Goal: Information Seeking & Learning: Understand process/instructions

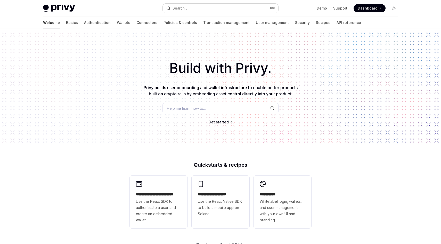
click at [194, 10] on button "Search... ⌘ K" at bounding box center [221, 8] width 116 height 9
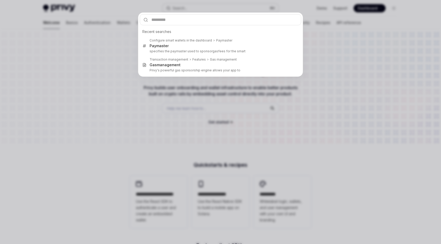
type input "**********"
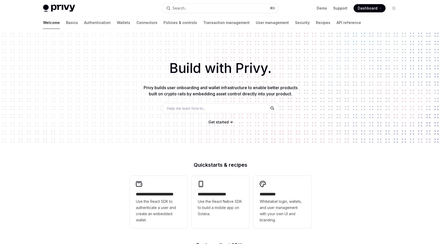
type textarea "*"
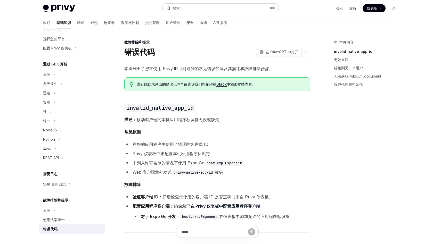
click at [184, 8] on button "搜索... ⌘ K" at bounding box center [221, 8] width 116 height 9
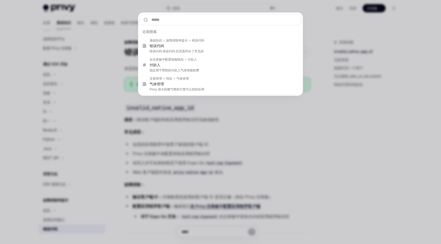
type input "**********"
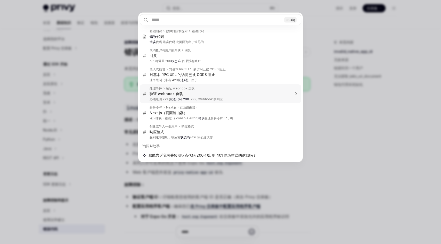
type textarea "*"
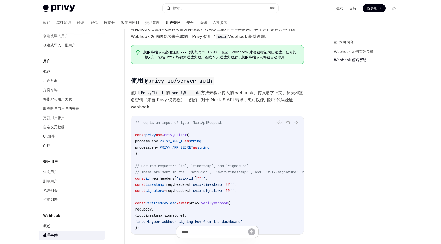
scroll to position [330, 0]
click at [213, 9] on button "搜索... ⌘ K" at bounding box center [221, 8] width 116 height 9
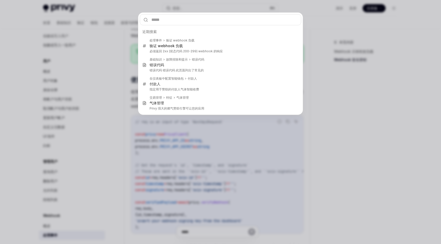
type input "**********"
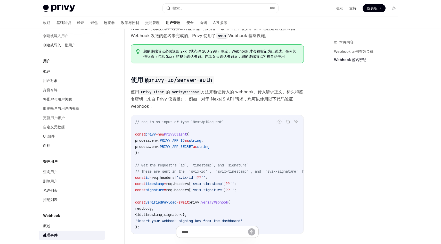
type textarea "*"
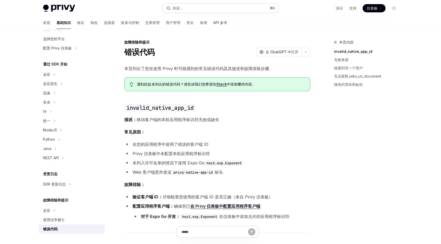
click at [190, 12] on button "搜索... ⌘ K" at bounding box center [221, 8] width 116 height 9
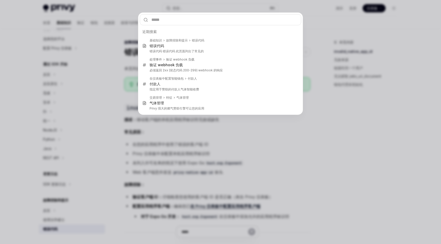
type input "**********"
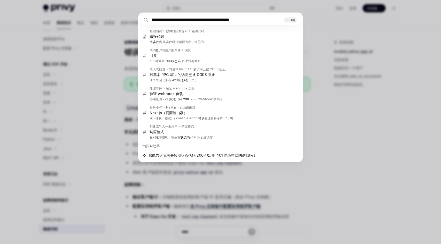
click at [332, 166] on div "**********" at bounding box center [220, 122] width 441 height 244
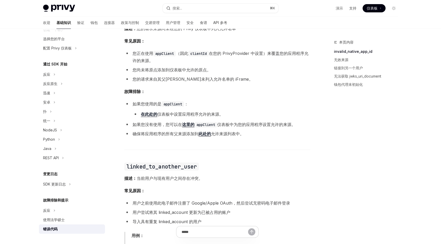
scroll to position [324, 0]
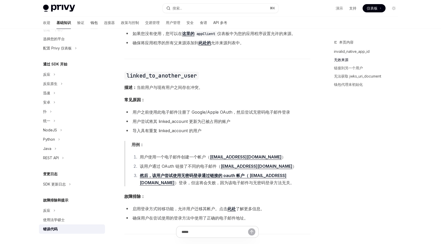
click at [91, 23] on font "钱包" at bounding box center [94, 22] width 7 height 4
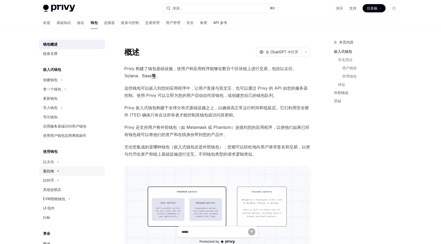
click at [60, 172] on div "索拉纳" at bounding box center [72, 171] width 66 height 9
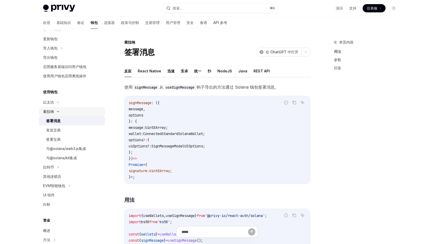
scroll to position [58, 0]
click at [61, 124] on div "签署消息" at bounding box center [74, 123] width 56 height 6
click at [208, 72] on font "扑" at bounding box center [210, 71] width 4 height 4
type textarea "*"
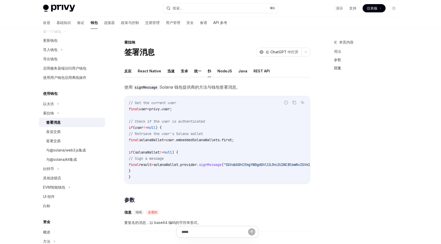
click at [340, 68] on font "回复" at bounding box center [337, 68] width 7 height 4
click at [341, 68] on font "回复" at bounding box center [337, 68] width 7 height 4
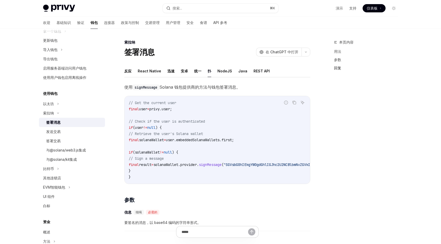
click at [338, 67] on font "回复" at bounding box center [337, 68] width 7 height 4
click at [282, 51] on font "在 ChatGPT 中打开" at bounding box center [282, 52] width 33 height 4
click at [180, 8] on font "搜索..." at bounding box center [178, 8] width 10 height 4
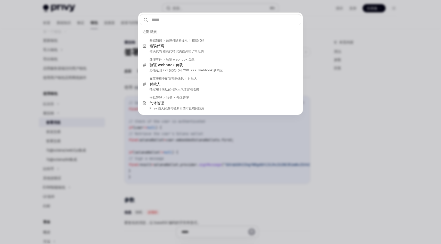
type input "**********"
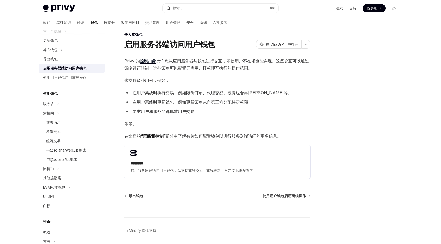
scroll to position [6, 0]
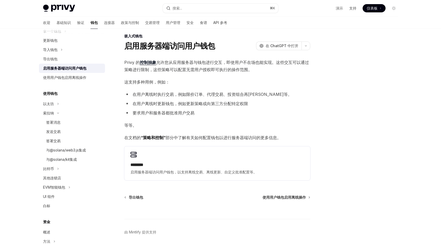
click at [182, 68] on font "允许您从应用服务器与钱包进行交互，即使用户不在场也能实现。这些交互可以通过策略进行限制，这些策略可以配置无需用户授权即可执行的操作范围。" at bounding box center [216, 66] width 185 height 12
click at [169, 92] on font "在用户离线时执行交易，例如限价订单、代理交易、投资组合再[PERSON_NAME]等。" at bounding box center [213, 94] width 160 height 5
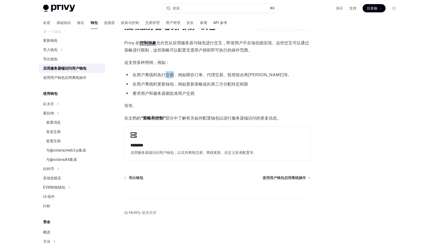
scroll to position [21, 0]
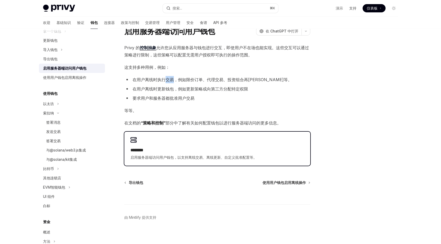
click at [137, 159] on font "启用服务器端访问用户钱包，以支持离线交易、离线更新、自定义批准配置等。" at bounding box center [194, 157] width 126 height 4
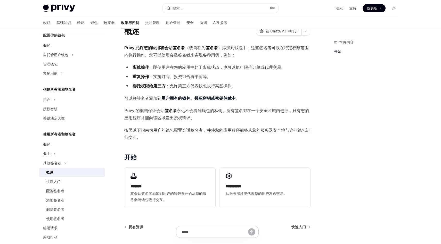
click at [168, 49] on font "Privy 允许您的应用将会话签名者" at bounding box center [154, 47] width 61 height 5
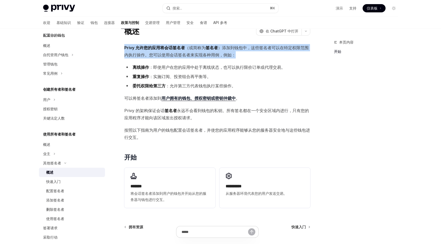
click at [153, 47] on font "Privy 允许您的应用将会话签名者" at bounding box center [154, 47] width 61 height 5
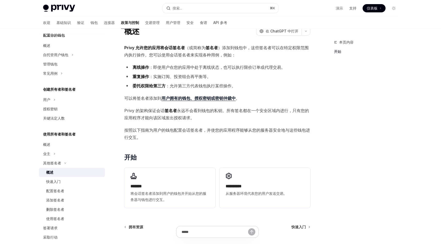
click at [153, 47] on font "Privy 允许您的应用将会话签名者" at bounding box center [154, 47] width 61 height 5
click at [157, 55] on font "到钱包中，这些签名者可以在特定权限范围内执行操作。您可以使用会话签名者来实现各种用例，例如：" at bounding box center [216, 51] width 185 height 12
click at [150, 98] on font "可以将签名者添加到" at bounding box center [142, 98] width 37 height 5
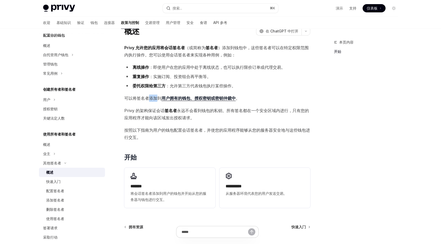
click at [150, 98] on font "可以将签名者添加到" at bounding box center [142, 98] width 37 height 5
click at [145, 113] on font "Privy 的架构保证会话" at bounding box center [144, 110] width 40 height 5
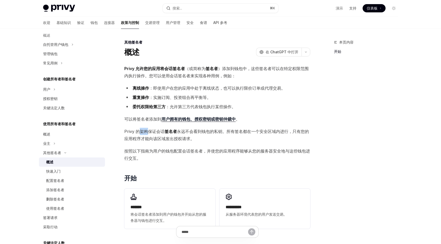
scroll to position [68, 0]
click at [91, 21] on font "钱包" at bounding box center [94, 22] width 7 height 4
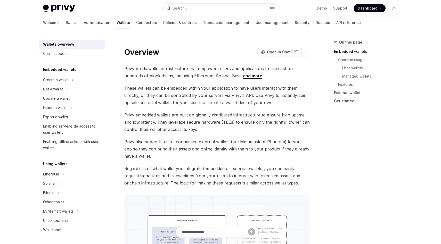
click at [84, 21] on link "Authentication" at bounding box center [97, 23] width 27 height 12
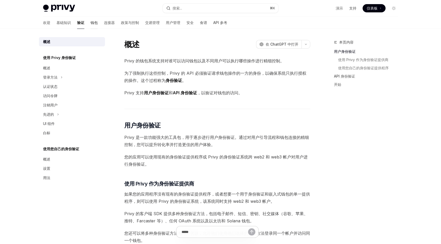
click at [91, 23] on font "钱包" at bounding box center [94, 22] width 7 height 4
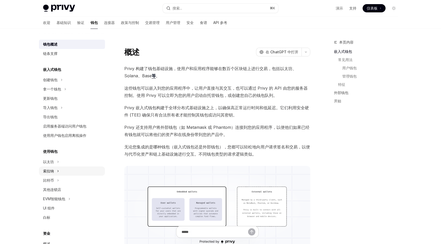
click at [61, 173] on div "索拉纳" at bounding box center [72, 171] width 66 height 9
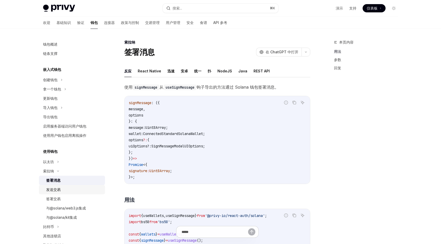
click at [60, 189] on font "发送交易" at bounding box center [53, 190] width 14 height 4
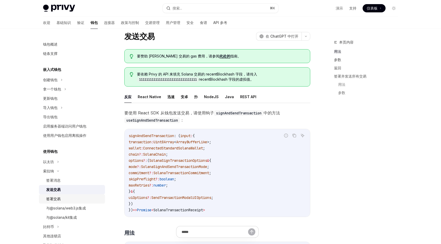
scroll to position [6, 0]
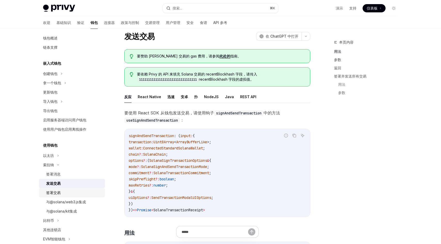
click at [63, 193] on div "签署交易" at bounding box center [74, 193] width 56 height 6
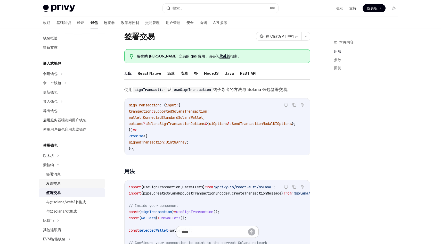
click at [65, 185] on div "发送交易" at bounding box center [74, 184] width 56 height 6
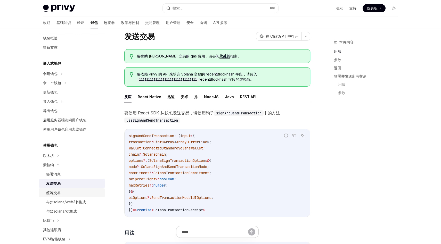
click at [64, 191] on div "签署交易" at bounding box center [74, 193] width 56 height 6
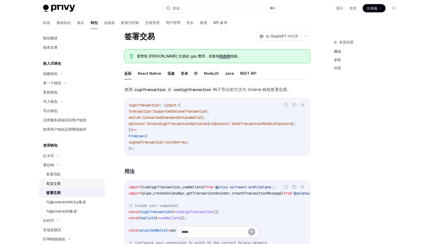
click at [67, 185] on div "发送交易" at bounding box center [74, 184] width 56 height 6
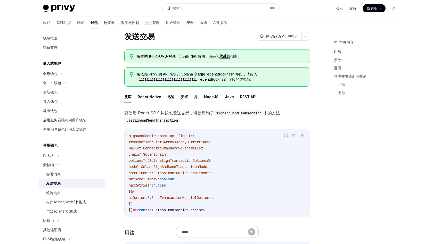
click at [195, 97] on font "扑" at bounding box center [196, 97] width 4 height 4
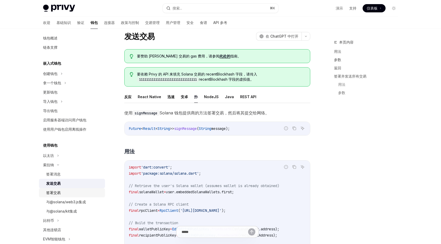
click at [65, 195] on div "签署交易" at bounding box center [74, 193] width 56 height 6
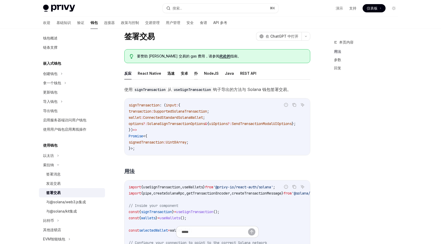
click at [194, 74] on font "扑" at bounding box center [196, 73] width 4 height 4
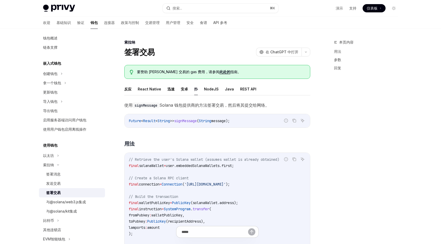
click at [182, 121] on span "signMessage" at bounding box center [185, 121] width 23 height 5
click at [74, 183] on div "发送交易" at bounding box center [74, 184] width 56 height 6
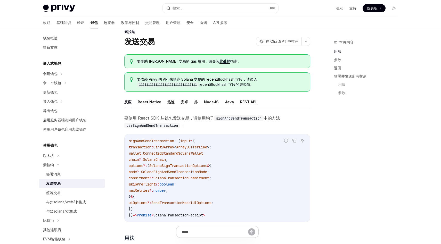
scroll to position [12, 0]
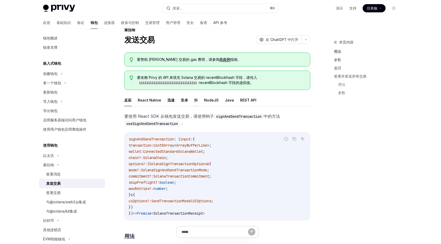
click at [196, 101] on font "扑" at bounding box center [196, 100] width 4 height 4
type textarea "*"
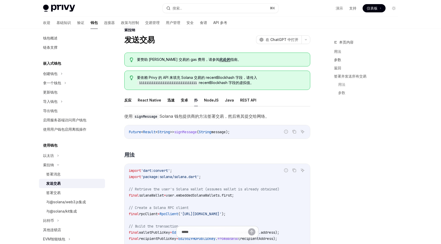
click at [185, 133] on span "signMessage" at bounding box center [185, 132] width 23 height 5
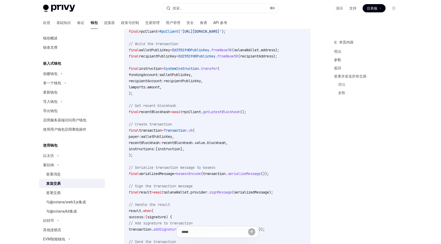
scroll to position [208, 0]
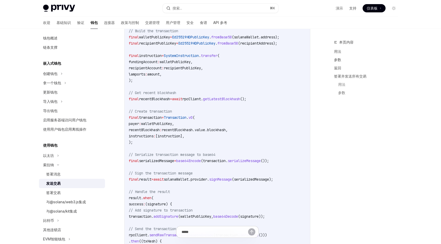
click at [202, 100] on span "rpcClient." at bounding box center [192, 99] width 21 height 5
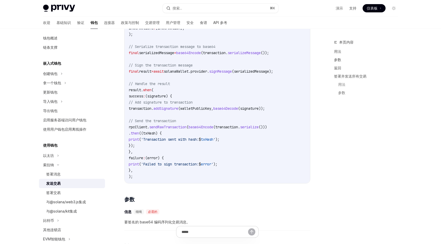
scroll to position [314, 0]
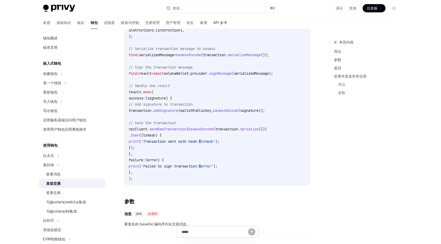
click at [191, 73] on span "solanaWallet.provider." at bounding box center [186, 73] width 45 height 5
click at [155, 93] on code "import 'dart:convert' ; import 'package:solana/solana.dart' ; // Retrieve the u…" at bounding box center [217, 24] width 177 height 316
click at [143, 97] on span "success" at bounding box center [136, 98] width 14 height 5
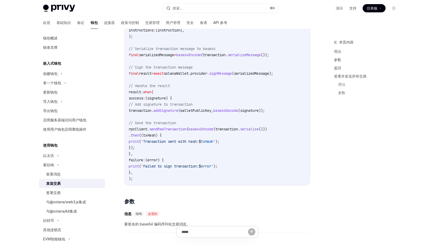
click at [143, 97] on span "success" at bounding box center [136, 98] width 14 height 5
click at [167, 97] on span "(signature) {" at bounding box center [158, 98] width 27 height 5
click at [154, 111] on span "transaction." at bounding box center [141, 110] width 25 height 5
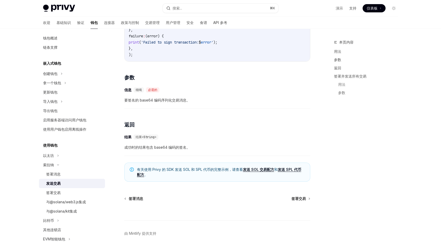
scroll to position [440, 0]
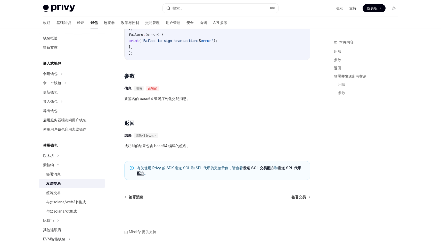
click at [154, 146] on font "成功时的结果包含 base64 编码的签名。" at bounding box center [157, 146] width 66 height 4
